Goal: Browse casually: Explore the website without a specific task or goal

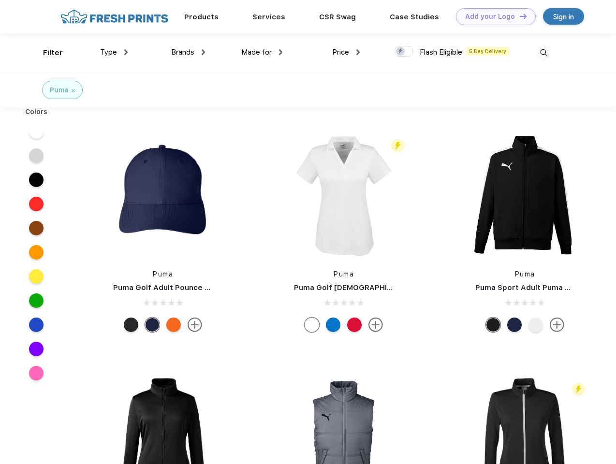
click at [493, 16] on link "Add your Logo Design Tool" at bounding box center [496, 16] width 80 height 17
click at [0, 0] on div "Design Tool" at bounding box center [0, 0] width 0 height 0
click at [519, 16] on link "Add your Logo Design Tool" at bounding box center [496, 16] width 80 height 17
click at [46, 53] on div "Filter" at bounding box center [53, 52] width 20 height 11
click at [114, 52] on span "Type" at bounding box center [108, 52] width 17 height 9
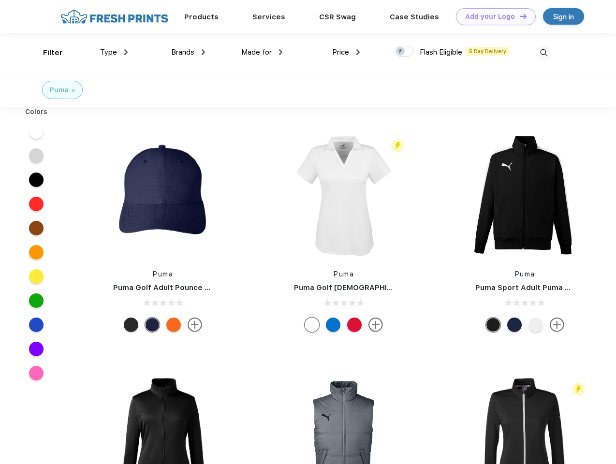
click at [188, 52] on span "Brands" at bounding box center [182, 52] width 23 height 9
click at [262, 52] on span "Made for" at bounding box center [256, 52] width 30 height 9
click at [346, 52] on span "Price" at bounding box center [340, 52] width 17 height 9
click at [404, 52] on div at bounding box center [404, 51] width 19 height 11
click at [401, 52] on input "checkbox" at bounding box center [398, 48] width 6 height 6
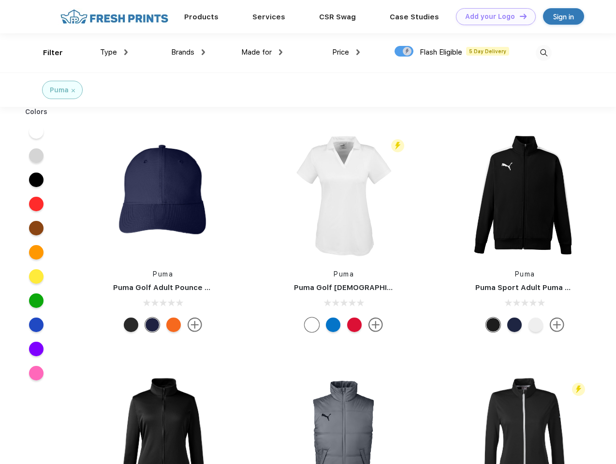
checkbox input "true"
